Goal: Browse casually: Explore the website without a specific task or goal

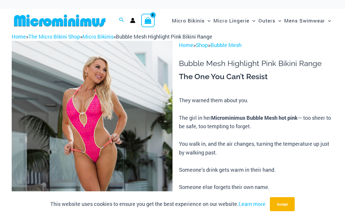
click at [23, 88] on img at bounding box center [92, 161] width 161 height 241
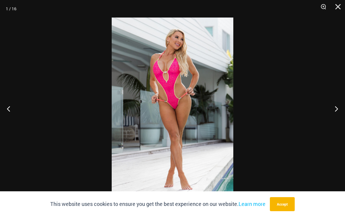
click at [337, 109] on button "Next" at bounding box center [334, 108] width 22 height 29
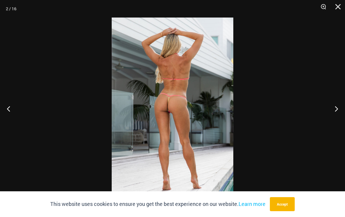
click at [336, 111] on button "Next" at bounding box center [334, 108] width 22 height 29
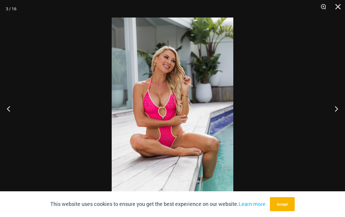
click at [338, 110] on button "Next" at bounding box center [334, 108] width 22 height 29
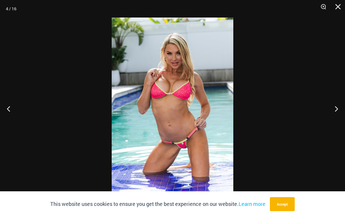
click at [337, 112] on button "Next" at bounding box center [334, 108] width 22 height 29
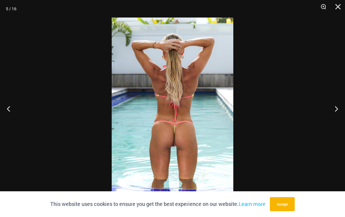
click at [337, 111] on button "Next" at bounding box center [334, 108] width 22 height 29
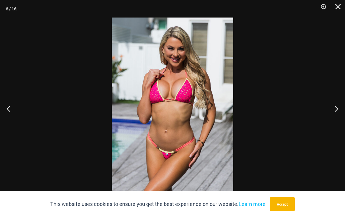
click at [338, 111] on button "Next" at bounding box center [334, 108] width 22 height 29
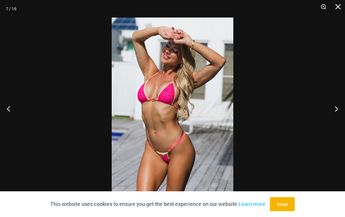
click at [337, 111] on button "Next" at bounding box center [334, 108] width 22 height 29
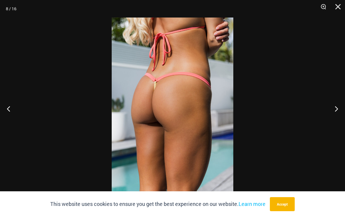
click at [336, 110] on button "Next" at bounding box center [334, 108] width 22 height 29
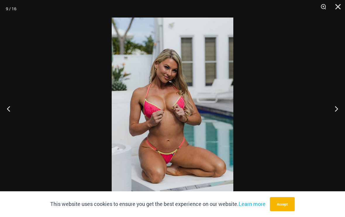
click at [339, 110] on button "Next" at bounding box center [334, 108] width 22 height 29
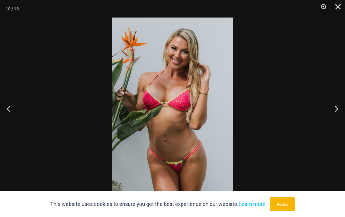
click at [337, 111] on button "Next" at bounding box center [334, 108] width 22 height 29
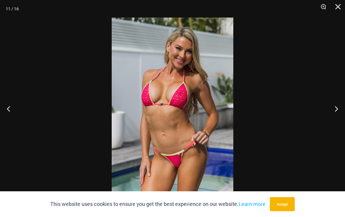
click at [337, 111] on button "Next" at bounding box center [334, 108] width 22 height 29
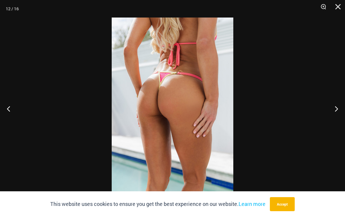
click at [338, 110] on button "Next" at bounding box center [334, 108] width 22 height 29
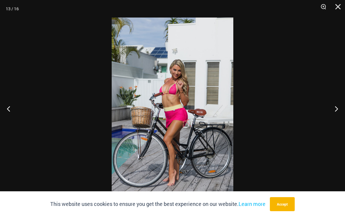
click at [338, 110] on button "Next" at bounding box center [334, 108] width 22 height 29
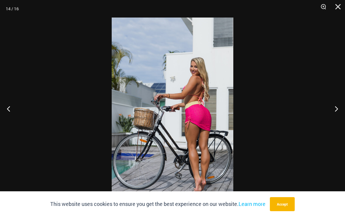
click at [338, 110] on button "Next" at bounding box center [334, 108] width 22 height 29
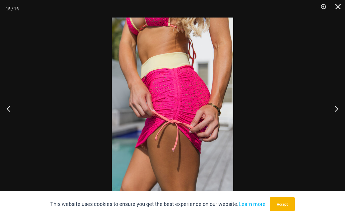
click at [340, 110] on button "Next" at bounding box center [334, 108] width 22 height 29
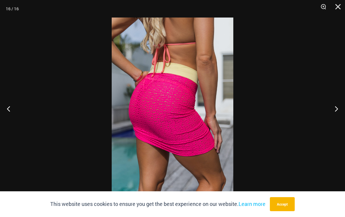
click at [340, 110] on button "Next" at bounding box center [334, 108] width 22 height 29
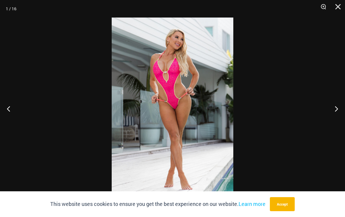
click at [340, 110] on button "Next" at bounding box center [334, 108] width 22 height 29
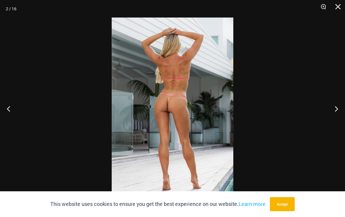
click at [6, 116] on button "Previous" at bounding box center [11, 108] width 22 height 29
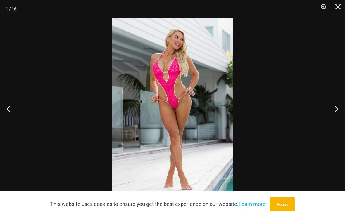
click at [341, 8] on button "Close" at bounding box center [335, 9] width 15 height 18
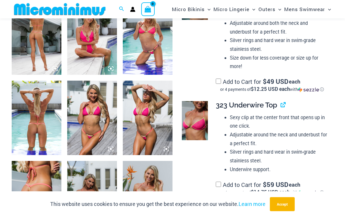
scroll to position [280, 0]
